Goal: Task Accomplishment & Management: Use online tool/utility

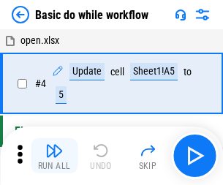
click at [54, 156] on img "button" at bounding box center [54, 151] width 18 height 18
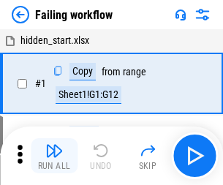
click at [54, 156] on img "button" at bounding box center [54, 151] width 18 height 18
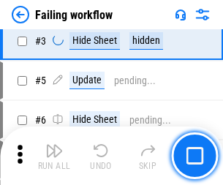
scroll to position [311, 0]
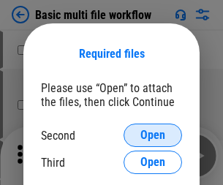
click at [153, 136] on span "Open" at bounding box center [153, 136] width 25 height 12
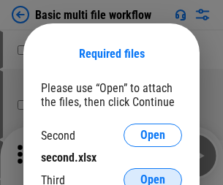
click at [153, 174] on span "Open" at bounding box center [153, 180] width 25 height 12
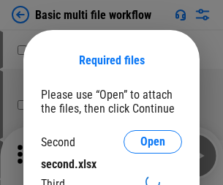
scroll to position [7, 0]
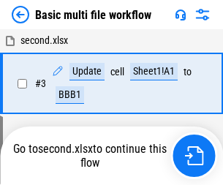
scroll to position [156, 0]
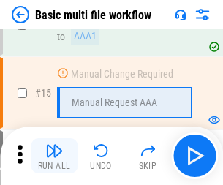
click at [54, 156] on img "button" at bounding box center [54, 151] width 18 height 18
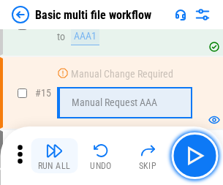
scroll to position [975, 0]
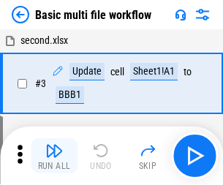
click at [54, 156] on img "button" at bounding box center [54, 151] width 18 height 18
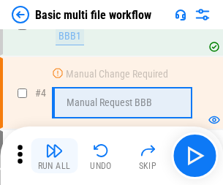
click at [54, 156] on img "button" at bounding box center [54, 151] width 18 height 18
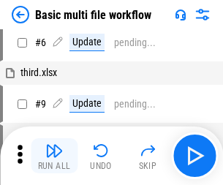
click at [54, 156] on img "button" at bounding box center [54, 151] width 18 height 18
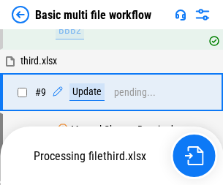
scroll to position [686, 0]
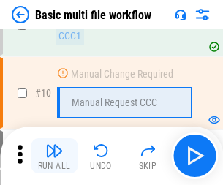
click at [54, 156] on img "button" at bounding box center [54, 151] width 18 height 18
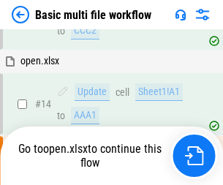
scroll to position [766, 0]
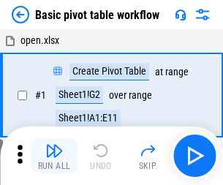
click at [54, 156] on img "button" at bounding box center [54, 151] width 18 height 18
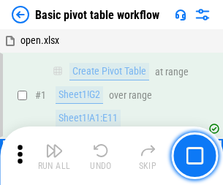
scroll to position [351, 0]
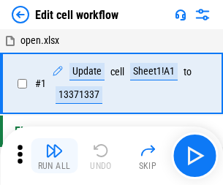
click at [54, 156] on img "button" at bounding box center [54, 151] width 18 height 18
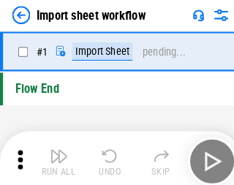
click at [54, 156] on img "button" at bounding box center [57, 151] width 18 height 18
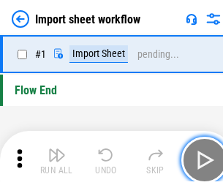
scroll to position [5, 0]
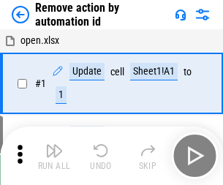
click at [54, 156] on img "button" at bounding box center [54, 151] width 18 height 18
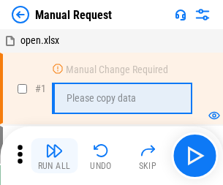
click at [54, 156] on img "button" at bounding box center [54, 151] width 18 height 18
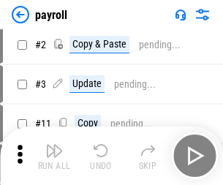
click at [54, 156] on img "button" at bounding box center [54, 151] width 18 height 18
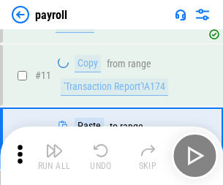
scroll to position [106, 0]
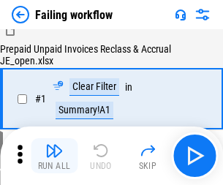
click at [54, 156] on img "button" at bounding box center [54, 151] width 18 height 18
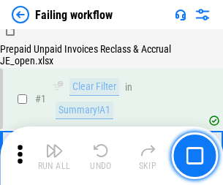
scroll to position [237, 0]
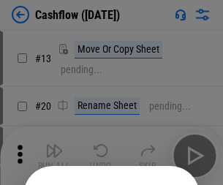
scroll to position [143, 0]
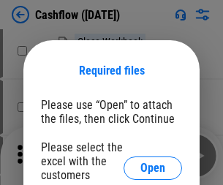
scroll to position [160, 0]
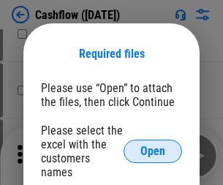
click at [153, 146] on span "Open" at bounding box center [153, 152] width 25 height 12
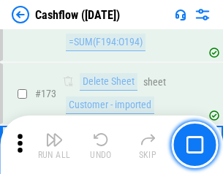
scroll to position [1551, 0]
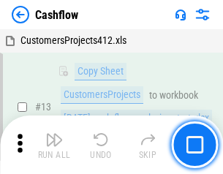
scroll to position [738, 0]
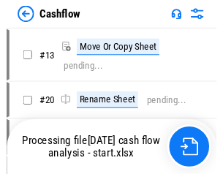
scroll to position [17, 0]
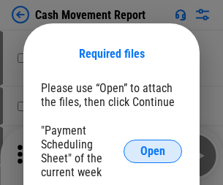
click at [153, 152] on span "Open" at bounding box center [153, 152] width 25 height 12
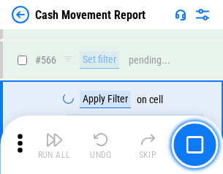
scroll to position [6715, 0]
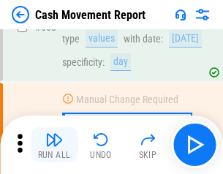
click at [54, 145] on img "button" at bounding box center [54, 140] width 18 height 18
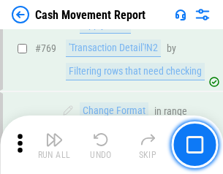
scroll to position [8141, 0]
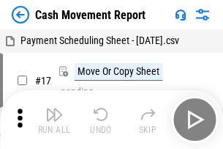
click at [54, 108] on img "button" at bounding box center [54, 114] width 18 height 18
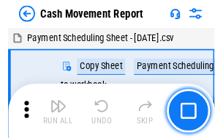
scroll to position [26, 0]
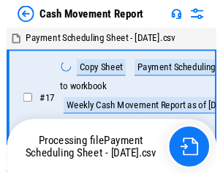
scroll to position [8, 0]
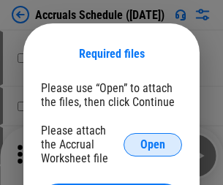
click at [153, 144] on span "Open" at bounding box center [153, 145] width 25 height 12
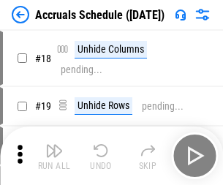
scroll to position [141, 0]
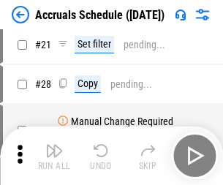
click at [54, 156] on img "button" at bounding box center [54, 151] width 18 height 18
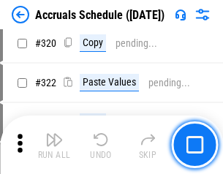
scroll to position [2725, 0]
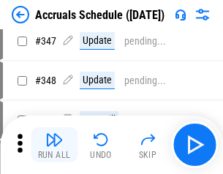
click at [54, 145] on img "button" at bounding box center [54, 140] width 18 height 18
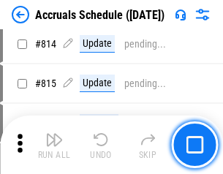
scroll to position [6465, 0]
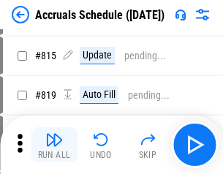
click at [54, 145] on img "button" at bounding box center [54, 140] width 18 height 18
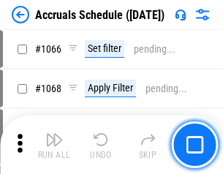
scroll to position [8581, 0]
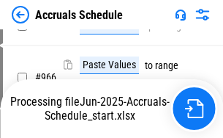
scroll to position [7090, 0]
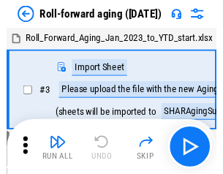
scroll to position [2, 0]
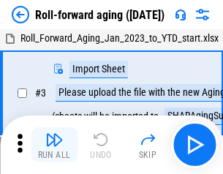
click at [54, 145] on img "button" at bounding box center [54, 140] width 18 height 18
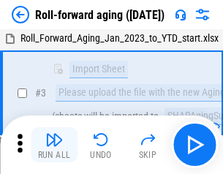
click at [54, 145] on img "button" at bounding box center [54, 140] width 18 height 18
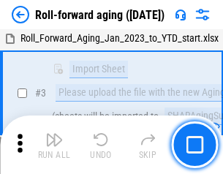
scroll to position [95, 0]
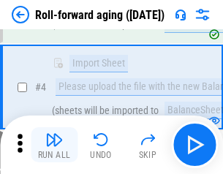
click at [54, 145] on img "button" at bounding box center [54, 140] width 18 height 18
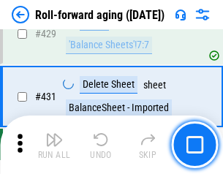
scroll to position [5081, 0]
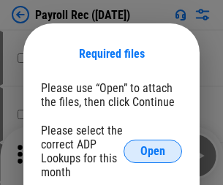
click at [153, 152] on span "Open" at bounding box center [153, 152] width 25 height 12
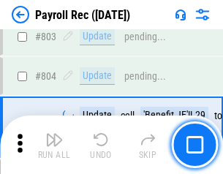
scroll to position [9308, 0]
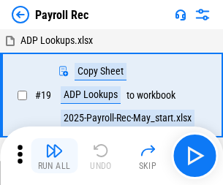
click at [54, 156] on img "button" at bounding box center [54, 151] width 18 height 18
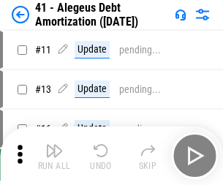
click at [54, 156] on img "button" at bounding box center [54, 151] width 18 height 18
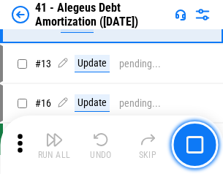
scroll to position [181, 0]
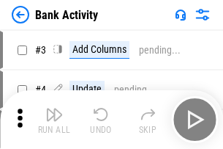
click at [54, 119] on img "button" at bounding box center [54, 114] width 18 height 18
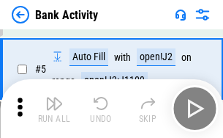
scroll to position [78, 0]
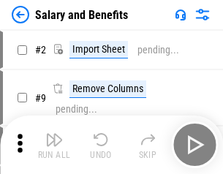
scroll to position [20, 0]
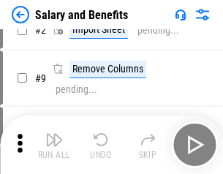
click at [54, 145] on img "button" at bounding box center [54, 140] width 18 height 18
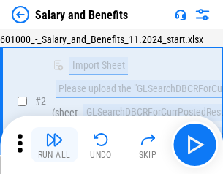
click at [54, 145] on img "button" at bounding box center [54, 140] width 18 height 18
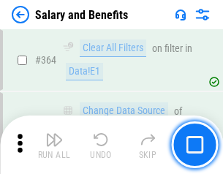
scroll to position [6900, 0]
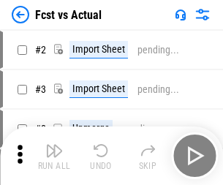
click at [54, 145] on img "button" at bounding box center [54, 151] width 18 height 18
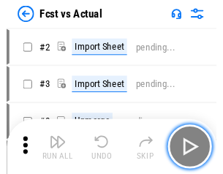
scroll to position [19, 0]
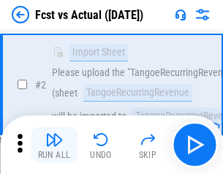
click at [54, 145] on img "button" at bounding box center [54, 140] width 18 height 18
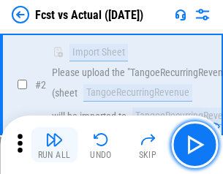
scroll to position [137, 0]
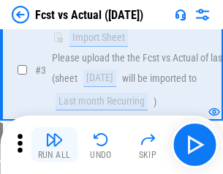
click at [54, 145] on img "button" at bounding box center [54, 140] width 18 height 18
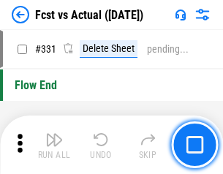
scroll to position [7013, 0]
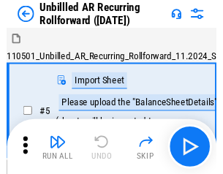
scroll to position [32, 0]
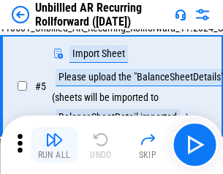
click at [54, 145] on img "button" at bounding box center [54, 140] width 18 height 18
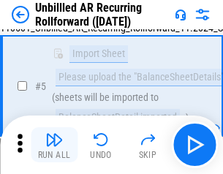
click at [54, 145] on img "button" at bounding box center [54, 140] width 18 height 18
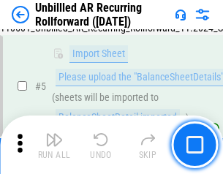
scroll to position [138, 0]
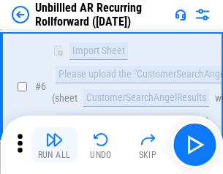
click at [54, 145] on img "button" at bounding box center [54, 140] width 18 height 18
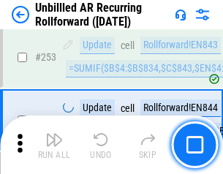
scroll to position [4977, 0]
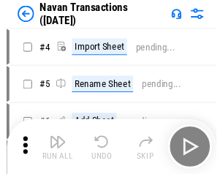
scroll to position [23, 0]
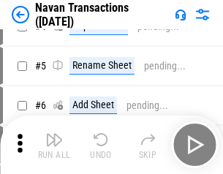
click at [54, 145] on img "button" at bounding box center [54, 140] width 18 height 18
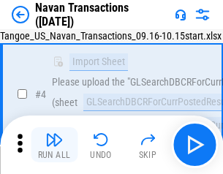
click at [54, 145] on img "button" at bounding box center [54, 140] width 18 height 18
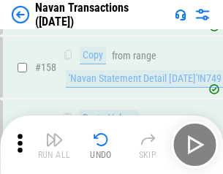
scroll to position [4750, 0]
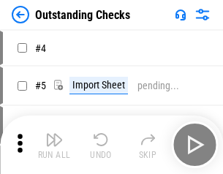
click at [54, 145] on img "button" at bounding box center [54, 140] width 18 height 18
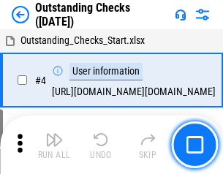
scroll to position [62, 0]
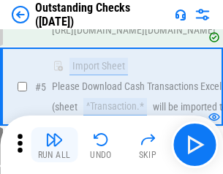
click at [54, 145] on img "button" at bounding box center [54, 140] width 18 height 18
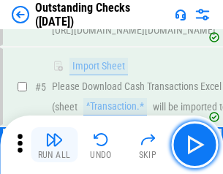
scroll to position [153, 0]
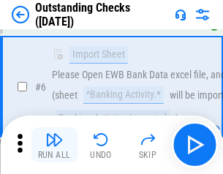
click at [54, 145] on img "button" at bounding box center [54, 140] width 18 height 18
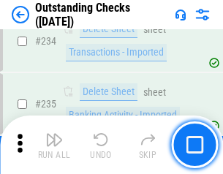
scroll to position [4449, 0]
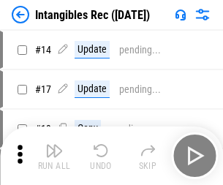
click at [54, 156] on img "button" at bounding box center [54, 151] width 18 height 18
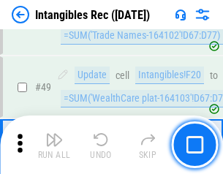
scroll to position [571, 0]
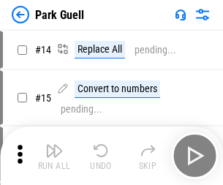
click at [54, 145] on img "button" at bounding box center [54, 151] width 18 height 18
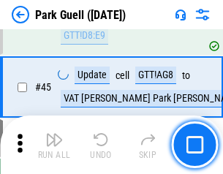
scroll to position [1832, 0]
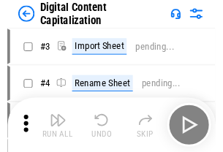
scroll to position [42, 0]
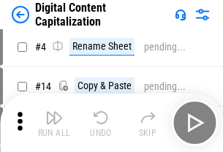
click at [54, 123] on img "button" at bounding box center [54, 118] width 18 height 18
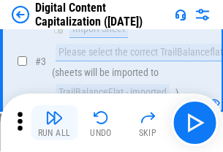
click at [54, 123] on img "button" at bounding box center [54, 118] width 18 height 18
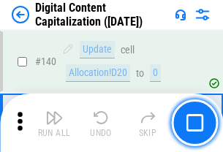
scroll to position [1554, 0]
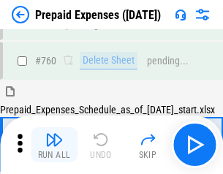
click at [54, 145] on img "button" at bounding box center [54, 140] width 18 height 18
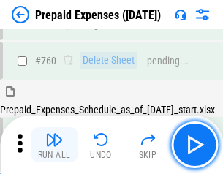
scroll to position [4061, 0]
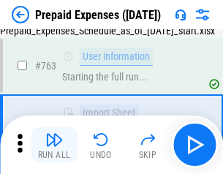
click at [54, 145] on img "button" at bounding box center [54, 140] width 18 height 18
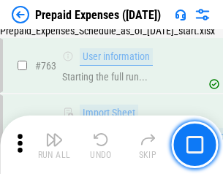
scroll to position [4147, 0]
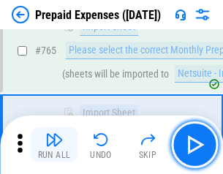
click at [54, 145] on img "button" at bounding box center [54, 140] width 18 height 18
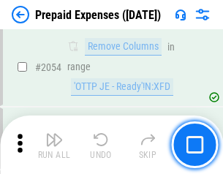
scroll to position [15315, 0]
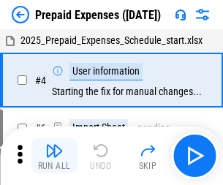
click at [54, 156] on img "button" at bounding box center [54, 151] width 18 height 18
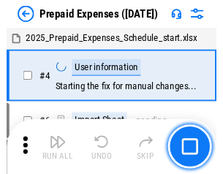
scroll to position [64, 0]
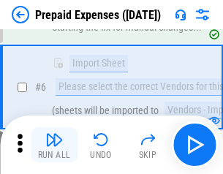
click at [54, 145] on img "button" at bounding box center [54, 140] width 18 height 18
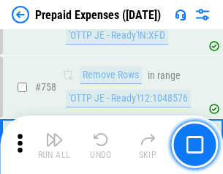
scroll to position [5220, 0]
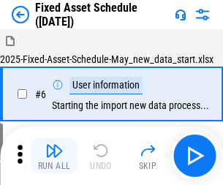
click at [54, 156] on img "button" at bounding box center [54, 151] width 18 height 18
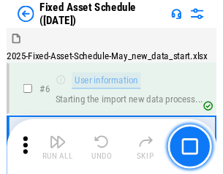
scroll to position [79, 0]
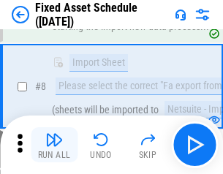
click at [54, 145] on img "button" at bounding box center [54, 140] width 18 height 18
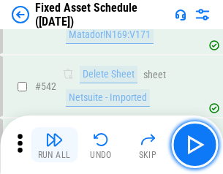
scroll to position [5223, 0]
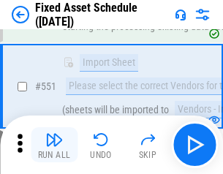
click at [54, 145] on img "button" at bounding box center [54, 140] width 18 height 18
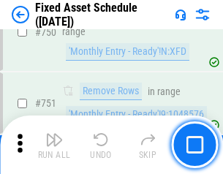
scroll to position [7143, 0]
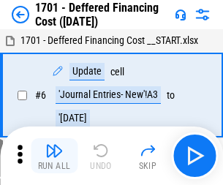
click at [54, 156] on img "button" at bounding box center [54, 151] width 18 height 18
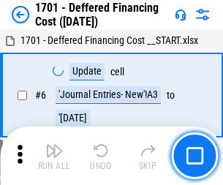
scroll to position [176, 0]
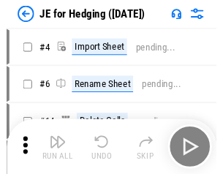
scroll to position [2, 0]
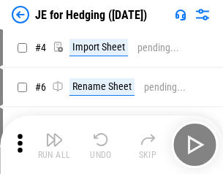
click at [54, 145] on img "button" at bounding box center [54, 140] width 18 height 18
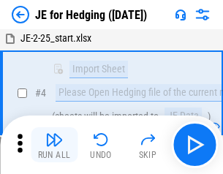
click at [54, 145] on img "button" at bounding box center [54, 140] width 18 height 18
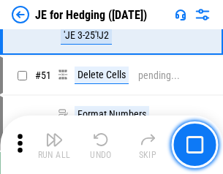
scroll to position [949, 0]
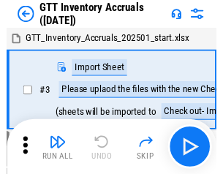
scroll to position [2, 0]
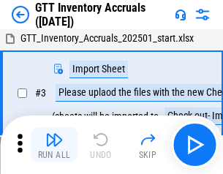
click at [54, 145] on img "button" at bounding box center [54, 140] width 18 height 18
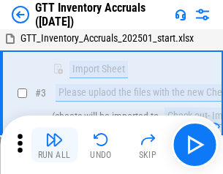
click at [54, 145] on img "button" at bounding box center [54, 140] width 18 height 18
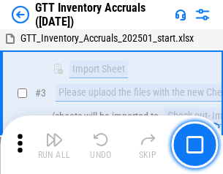
scroll to position [95, 0]
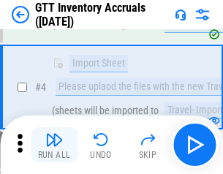
click at [54, 145] on img "button" at bounding box center [54, 140] width 18 height 18
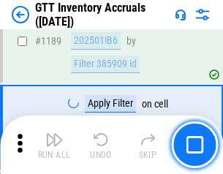
scroll to position [11964, 0]
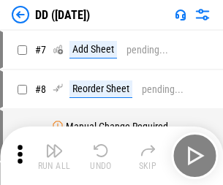
click at [54, 156] on img "button" at bounding box center [54, 151] width 18 height 18
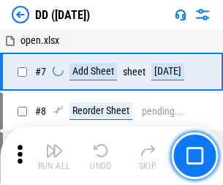
scroll to position [141, 0]
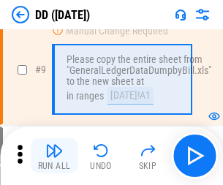
click at [54, 156] on img "button" at bounding box center [54, 151] width 18 height 18
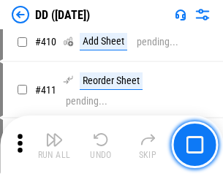
scroll to position [6555, 0]
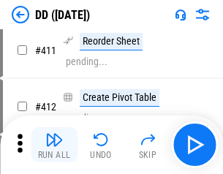
click at [54, 145] on img "button" at bounding box center [54, 140] width 18 height 18
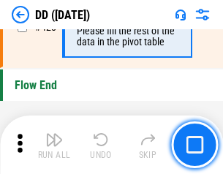
scroll to position [7012, 0]
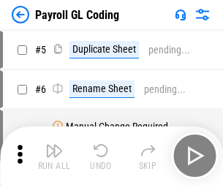
click at [54, 156] on img "button" at bounding box center [54, 151] width 18 height 18
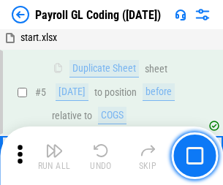
scroll to position [176, 0]
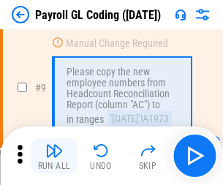
click at [54, 156] on img "button" at bounding box center [54, 151] width 18 height 18
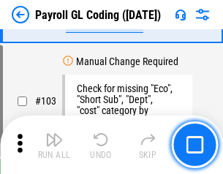
scroll to position [3437, 0]
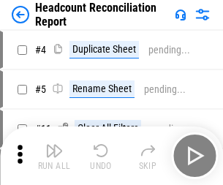
click at [54, 156] on img "button" at bounding box center [54, 151] width 18 height 18
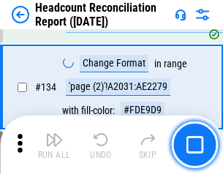
scroll to position [1761, 0]
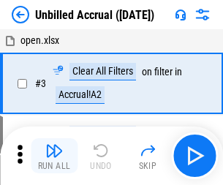
click at [54, 156] on img "button" at bounding box center [54, 151] width 18 height 18
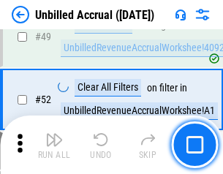
scroll to position [1329, 0]
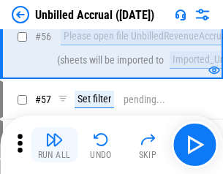
click at [54, 145] on img "button" at bounding box center [54, 140] width 18 height 18
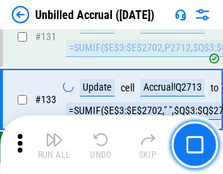
scroll to position [4364, 0]
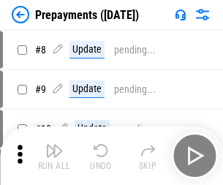
click at [54, 156] on img "button" at bounding box center [54, 151] width 18 height 18
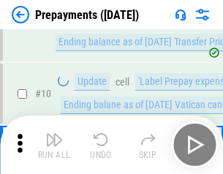
scroll to position [92, 0]
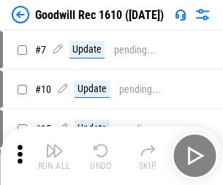
click at [54, 156] on img "button" at bounding box center [54, 151] width 18 height 18
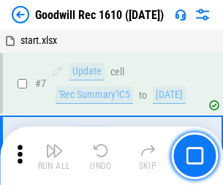
scroll to position [251, 0]
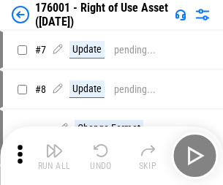
click at [54, 156] on img "button" at bounding box center [54, 151] width 18 height 18
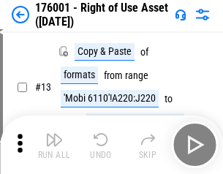
scroll to position [95, 0]
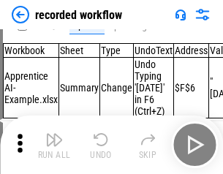
click at [54, 145] on img "button" at bounding box center [54, 140] width 18 height 18
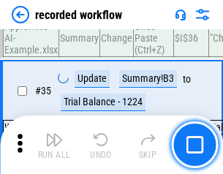
scroll to position [4579, 0]
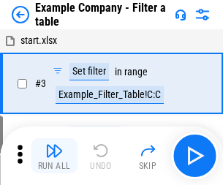
click at [54, 156] on img "button" at bounding box center [54, 151] width 18 height 18
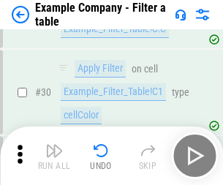
scroll to position [1341, 0]
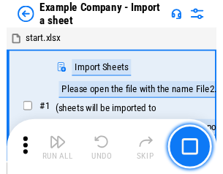
scroll to position [23, 0]
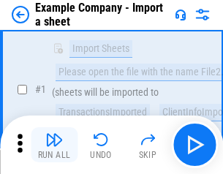
click at [54, 145] on img "button" at bounding box center [54, 140] width 18 height 18
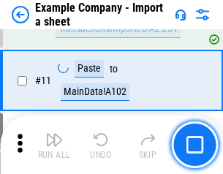
scroll to position [324, 0]
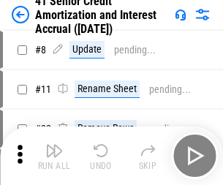
click at [54, 145] on img "button" at bounding box center [54, 151] width 18 height 18
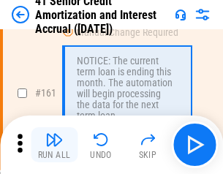
click at [54, 145] on img "button" at bounding box center [54, 140] width 18 height 18
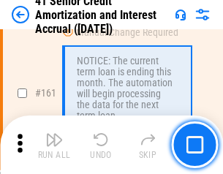
scroll to position [1567, 0]
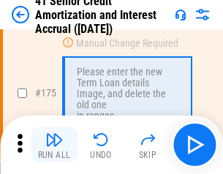
click at [54, 145] on img "button" at bounding box center [54, 140] width 18 height 18
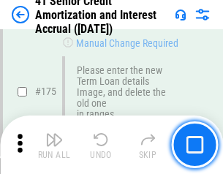
scroll to position [1716, 0]
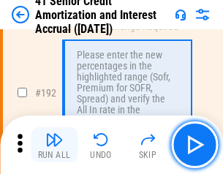
click at [54, 145] on img "button" at bounding box center [54, 140] width 18 height 18
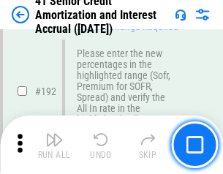
scroll to position [1870, 0]
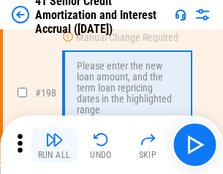
click at [54, 145] on img "button" at bounding box center [54, 140] width 18 height 18
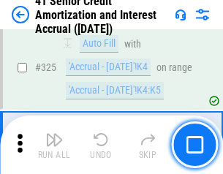
scroll to position [3743, 0]
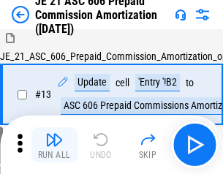
click at [54, 145] on img "button" at bounding box center [54, 140] width 18 height 18
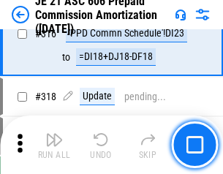
scroll to position [2736, 0]
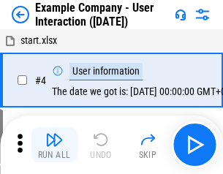
click at [54, 145] on img "button" at bounding box center [54, 140] width 18 height 18
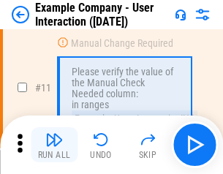
click at [54, 145] on img "button" at bounding box center [54, 140] width 18 height 18
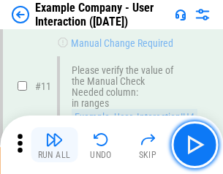
scroll to position [317, 0]
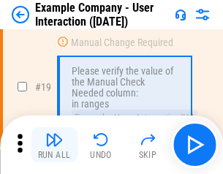
click at [54, 145] on img "button" at bounding box center [54, 140] width 18 height 18
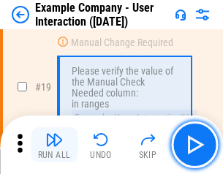
click at [54, 145] on img "button" at bounding box center [54, 140] width 18 height 18
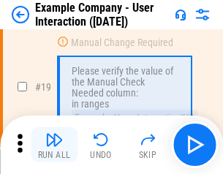
click at [54, 145] on img "button" at bounding box center [54, 140] width 18 height 18
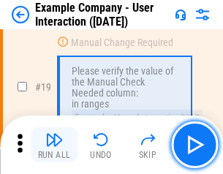
click at [54, 145] on img "button" at bounding box center [54, 140] width 18 height 18
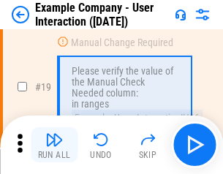
click at [54, 145] on img "button" at bounding box center [54, 140] width 18 height 18
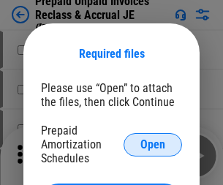
click at [153, 144] on span "Open" at bounding box center [153, 145] width 25 height 12
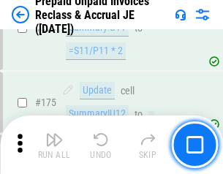
scroll to position [1978, 0]
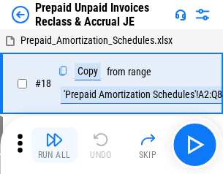
click at [54, 145] on img "button" at bounding box center [54, 140] width 18 height 18
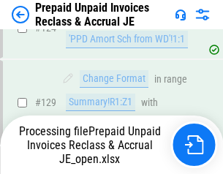
scroll to position [1275, 0]
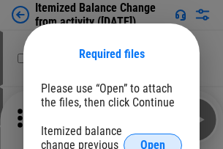
click at [153, 139] on span "Open" at bounding box center [153, 145] width 25 height 12
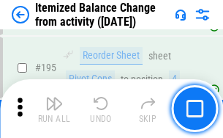
scroll to position [2820, 0]
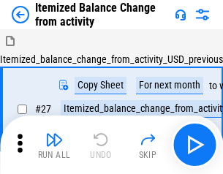
scroll to position [23, 0]
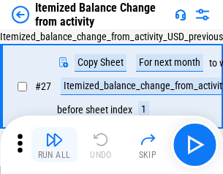
click at [54, 145] on img "button" at bounding box center [54, 140] width 18 height 18
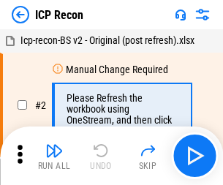
scroll to position [7, 0]
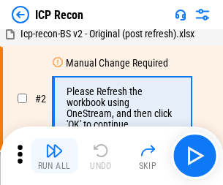
click at [54, 156] on img "button" at bounding box center [54, 151] width 18 height 18
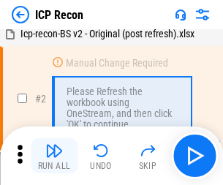
click at [54, 156] on img "button" at bounding box center [54, 151] width 18 height 18
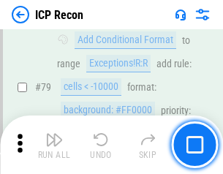
scroll to position [1436, 0]
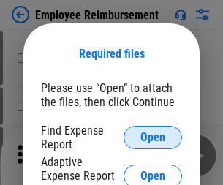
click at [153, 138] on span "Open" at bounding box center [153, 138] width 25 height 12
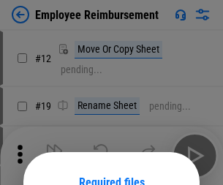
scroll to position [129, 0]
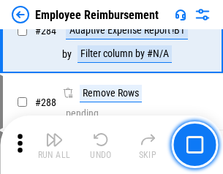
scroll to position [3982, 0]
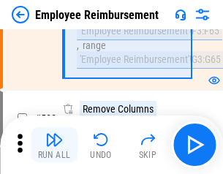
click at [54, 145] on img "button" at bounding box center [54, 140] width 18 height 18
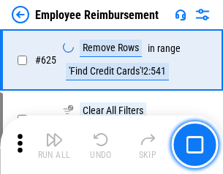
scroll to position [8772, 0]
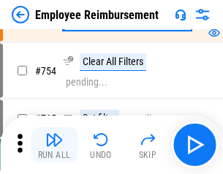
click at [54, 145] on img "button" at bounding box center [54, 140] width 18 height 18
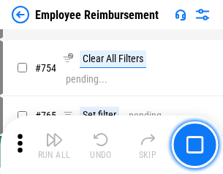
scroll to position [10279, 0]
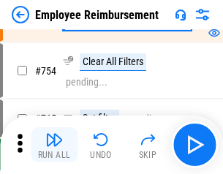
click at [54, 145] on img "button" at bounding box center [54, 140] width 18 height 18
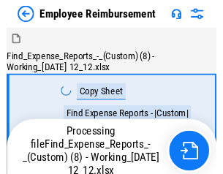
scroll to position [50, 0]
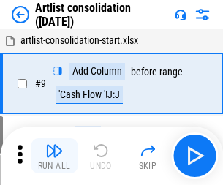
click at [54, 156] on img "button" at bounding box center [54, 151] width 18 height 18
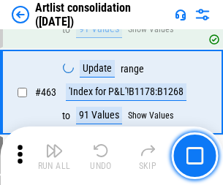
scroll to position [6415, 0]
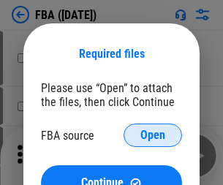
click at [153, 136] on span "Open" at bounding box center [153, 136] width 25 height 12
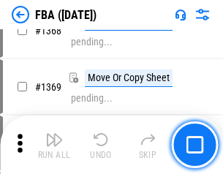
scroll to position [15735, 0]
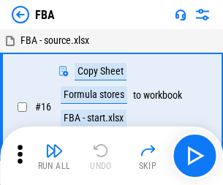
scroll to position [15, 0]
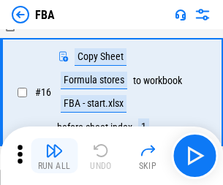
click at [54, 156] on img "button" at bounding box center [54, 151] width 18 height 18
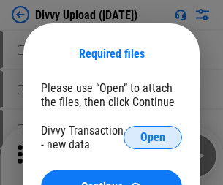
click at [153, 138] on span "Open" at bounding box center [153, 138] width 25 height 12
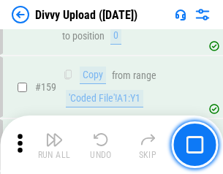
scroll to position [1517, 0]
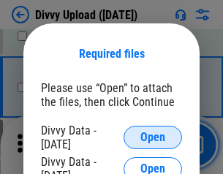
click at [153, 138] on span "Open" at bounding box center [153, 138] width 25 height 12
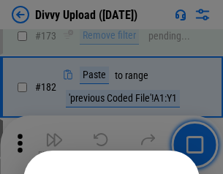
scroll to position [1645, 0]
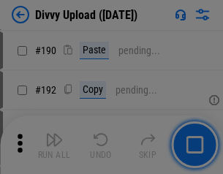
scroll to position [1849, 0]
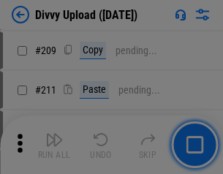
scroll to position [2489, 0]
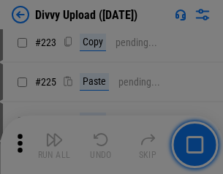
scroll to position [2924, 0]
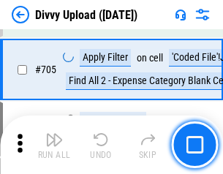
scroll to position [10023, 0]
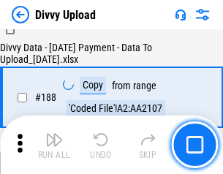
scroll to position [1725, 0]
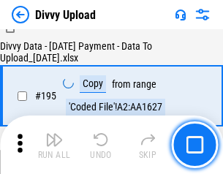
scroll to position [2048, 0]
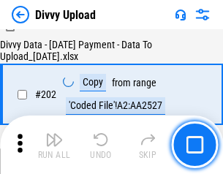
scroll to position [2371, 0]
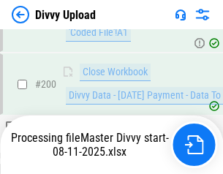
scroll to position [2371, 0]
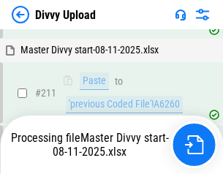
scroll to position [2831, 0]
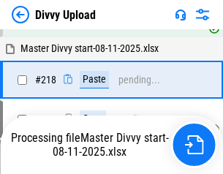
scroll to position [3155, 0]
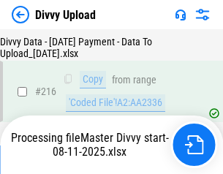
scroll to position [3017, 0]
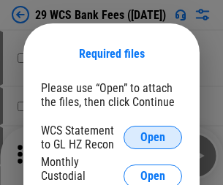
click at [153, 138] on span "Open" at bounding box center [153, 138] width 25 height 12
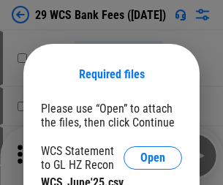
scroll to position [21, 0]
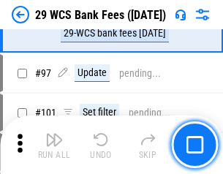
scroll to position [1428, 0]
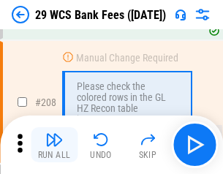
click at [54, 145] on img "button" at bounding box center [54, 140] width 18 height 18
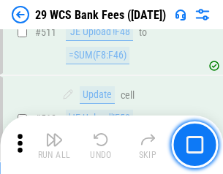
scroll to position [7371, 0]
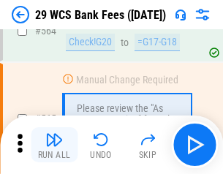
click at [54, 145] on img "button" at bounding box center [54, 140] width 18 height 18
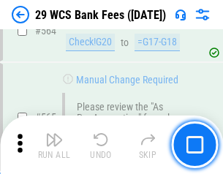
scroll to position [7924, 0]
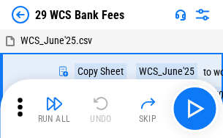
scroll to position [26, 0]
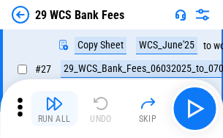
click at [54, 108] on img "button" at bounding box center [54, 104] width 18 height 18
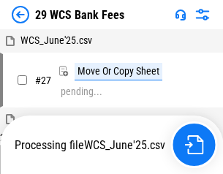
scroll to position [8, 0]
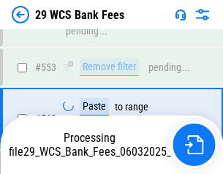
scroll to position [7907, 0]
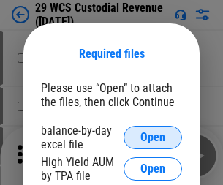
click at [153, 138] on span "Open" at bounding box center [153, 138] width 25 height 12
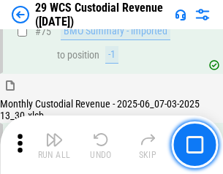
scroll to position [1530, 0]
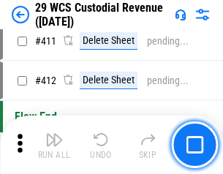
click at [54, 145] on img "button" at bounding box center [54, 140] width 18 height 18
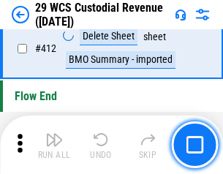
scroll to position [6997, 0]
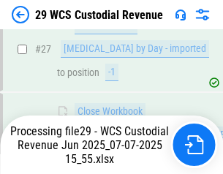
scroll to position [752, 0]
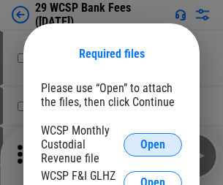
click at [153, 144] on span "Open" at bounding box center [153, 145] width 25 height 12
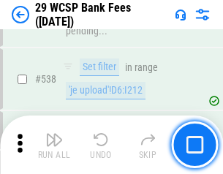
scroll to position [5629, 0]
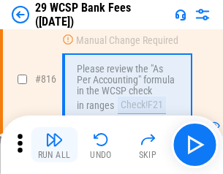
click at [54, 145] on img "button" at bounding box center [54, 140] width 18 height 18
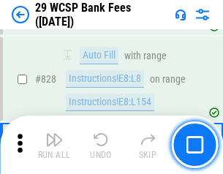
scroll to position [9296, 0]
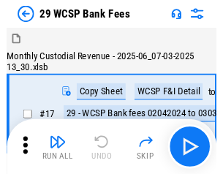
scroll to position [35, 0]
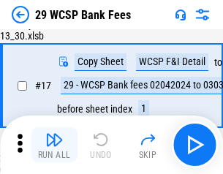
click at [54, 145] on img "button" at bounding box center [54, 140] width 18 height 18
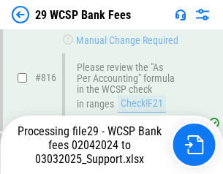
scroll to position [9009, 0]
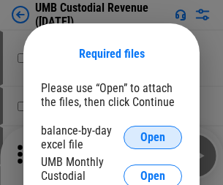
click at [153, 138] on span "Open" at bounding box center [153, 138] width 25 height 12
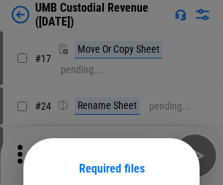
scroll to position [115, 0]
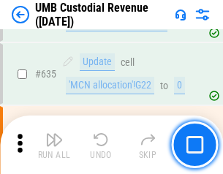
scroll to position [7667, 0]
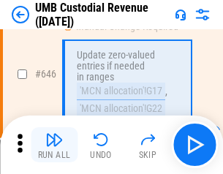
click at [54, 145] on img "button" at bounding box center [54, 140] width 18 height 18
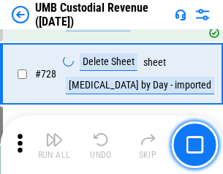
scroll to position [9038, 0]
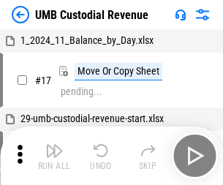
click at [54, 156] on img "button" at bounding box center [54, 151] width 18 height 18
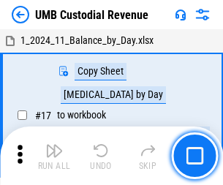
scroll to position [11, 0]
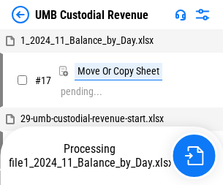
scroll to position [11, 0]
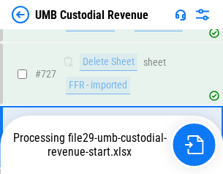
scroll to position [8941, 0]
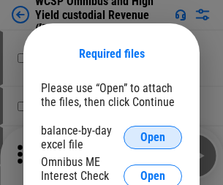
click at [153, 138] on span "Open" at bounding box center [153, 138] width 25 height 12
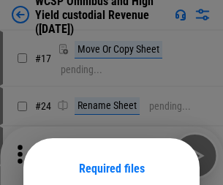
scroll to position [115, 0]
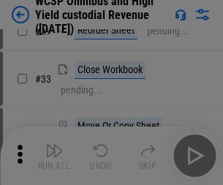
scroll to position [335, 0]
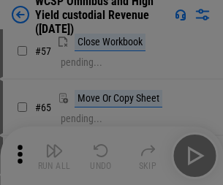
scroll to position [639, 0]
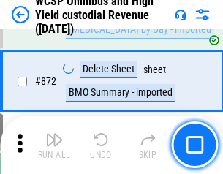
scroll to position [12400, 0]
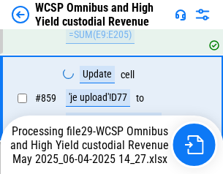
scroll to position [12366, 0]
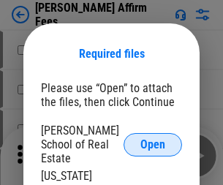
click at [153, 139] on span "Open" at bounding box center [153, 145] width 25 height 12
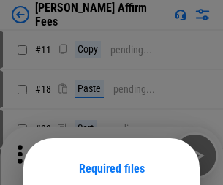
scroll to position [115, 0]
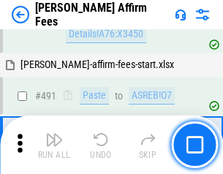
scroll to position [3984, 0]
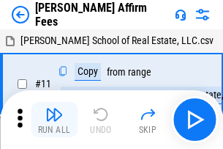
click at [54, 108] on img "button" at bounding box center [54, 114] width 18 height 18
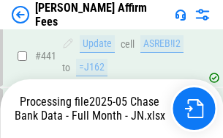
scroll to position [3842, 0]
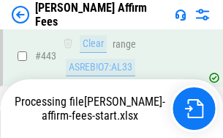
scroll to position [3842, 0]
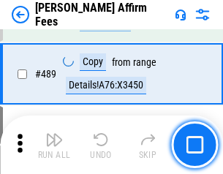
scroll to position [3824, 0]
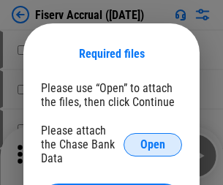
click at [153, 139] on span "Open" at bounding box center [153, 145] width 25 height 12
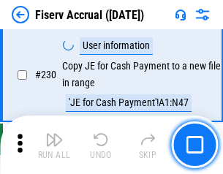
scroll to position [4642, 0]
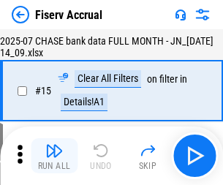
click at [54, 156] on img "button" at bounding box center [54, 151] width 18 height 18
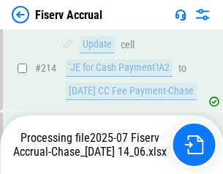
scroll to position [4538, 0]
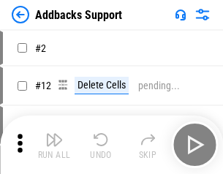
click at [54, 145] on img "button" at bounding box center [54, 140] width 18 height 18
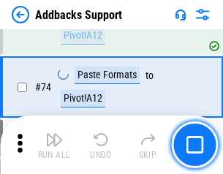
scroll to position [1067, 0]
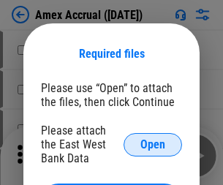
click at [153, 144] on span "Open" at bounding box center [153, 145] width 25 height 12
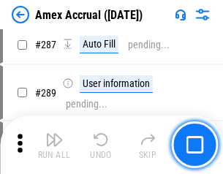
scroll to position [4201, 0]
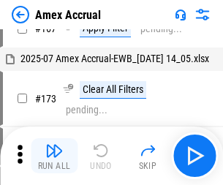
click at [54, 156] on img "button" at bounding box center [54, 151] width 18 height 18
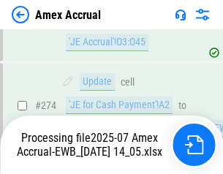
scroll to position [4458, 0]
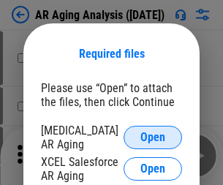
click at [153, 136] on span "Open" at bounding box center [153, 138] width 25 height 12
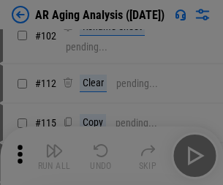
scroll to position [201, 0]
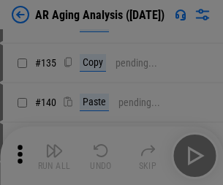
scroll to position [441, 0]
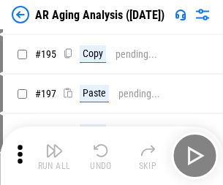
scroll to position [1285, 0]
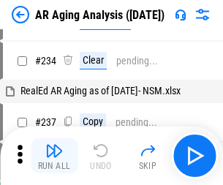
click at [54, 156] on img "button" at bounding box center [54, 151] width 18 height 18
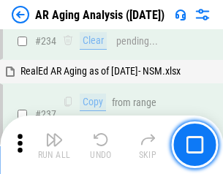
scroll to position [2271, 0]
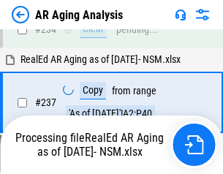
scroll to position [2254, 0]
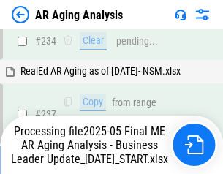
scroll to position [2254, 0]
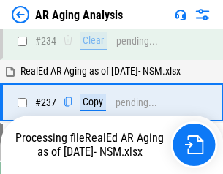
scroll to position [2254, 0]
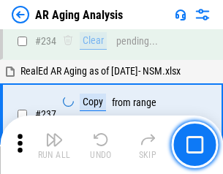
scroll to position [2254, 0]
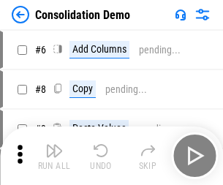
click at [54, 156] on img "button" at bounding box center [54, 151] width 18 height 18
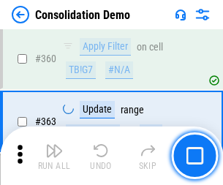
scroll to position [4911, 0]
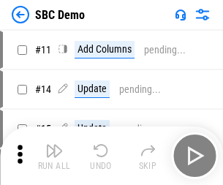
click at [54, 156] on img "button" at bounding box center [54, 151] width 18 height 18
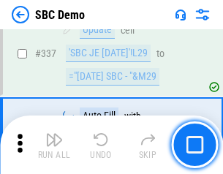
scroll to position [3854, 0]
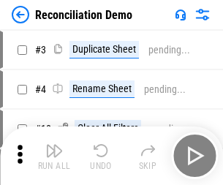
click at [54, 156] on img "button" at bounding box center [54, 151] width 18 height 18
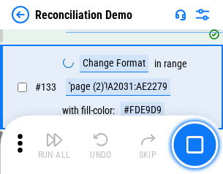
scroll to position [1740, 0]
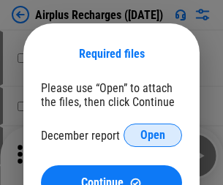
click at [153, 136] on span "Open" at bounding box center [153, 136] width 25 height 12
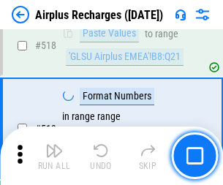
scroll to position [6305, 0]
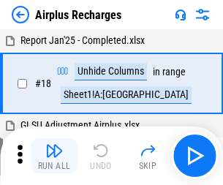
click at [54, 156] on img "button" at bounding box center [54, 151] width 18 height 18
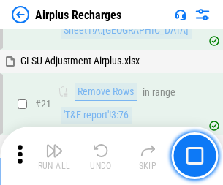
scroll to position [149, 0]
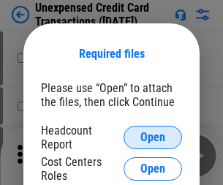
click at [153, 138] on span "Open" at bounding box center [153, 138] width 25 height 12
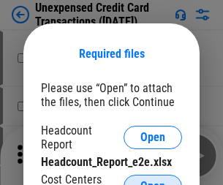
click at [153, 181] on span "Open" at bounding box center [153, 187] width 25 height 12
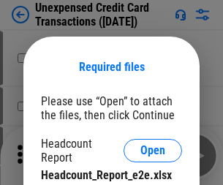
scroll to position [13, 0]
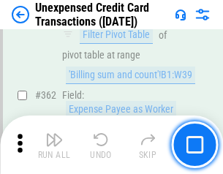
scroll to position [3768, 0]
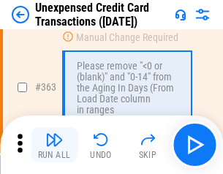
click at [54, 145] on img "button" at bounding box center [54, 140] width 18 height 18
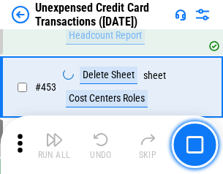
scroll to position [4997, 0]
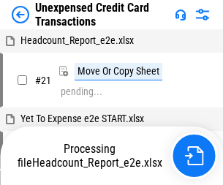
scroll to position [238, 0]
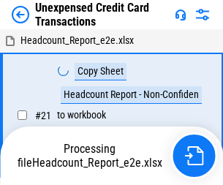
scroll to position [17, 0]
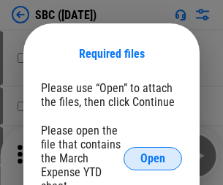
click at [153, 158] on span "Open" at bounding box center [153, 159] width 25 height 12
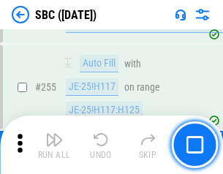
scroll to position [2863, 0]
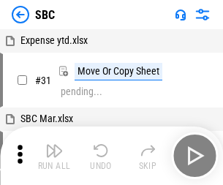
scroll to position [15, 0]
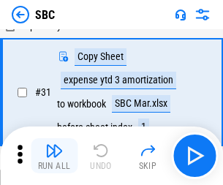
click at [54, 156] on img "button" at bounding box center [54, 151] width 18 height 18
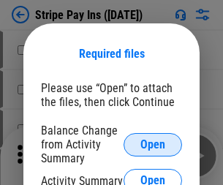
click at [153, 144] on span "Open" at bounding box center [153, 145] width 25 height 12
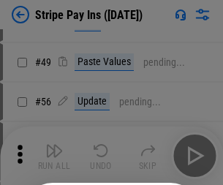
scroll to position [266, 0]
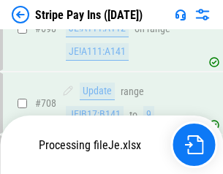
scroll to position [7285, 0]
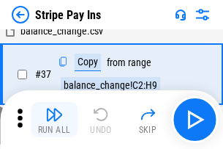
click at [54, 119] on img "button" at bounding box center [54, 114] width 18 height 18
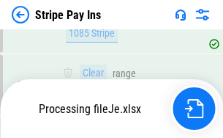
scroll to position [7563, 0]
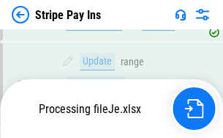
scroll to position [7563, 0]
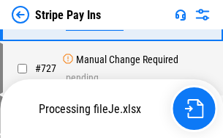
scroll to position [7563, 0]
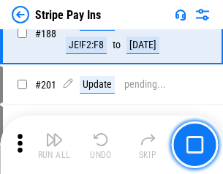
scroll to position [2086, 0]
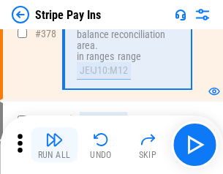
click at [54, 145] on img "button" at bounding box center [54, 140] width 18 height 18
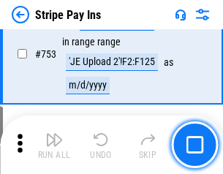
scroll to position [7545, 0]
